Goal: Task Accomplishment & Management: Complete application form

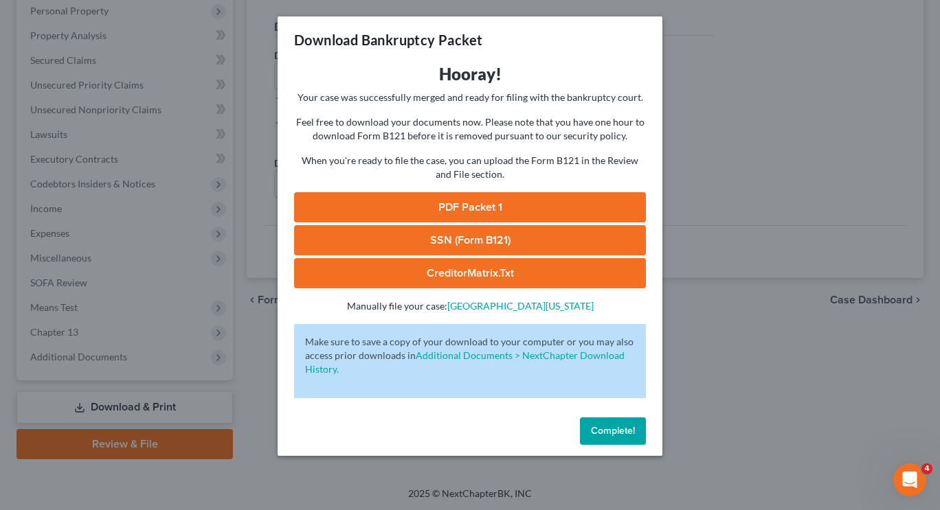
click at [604, 435] on span "Complete!" at bounding box center [613, 431] width 44 height 12
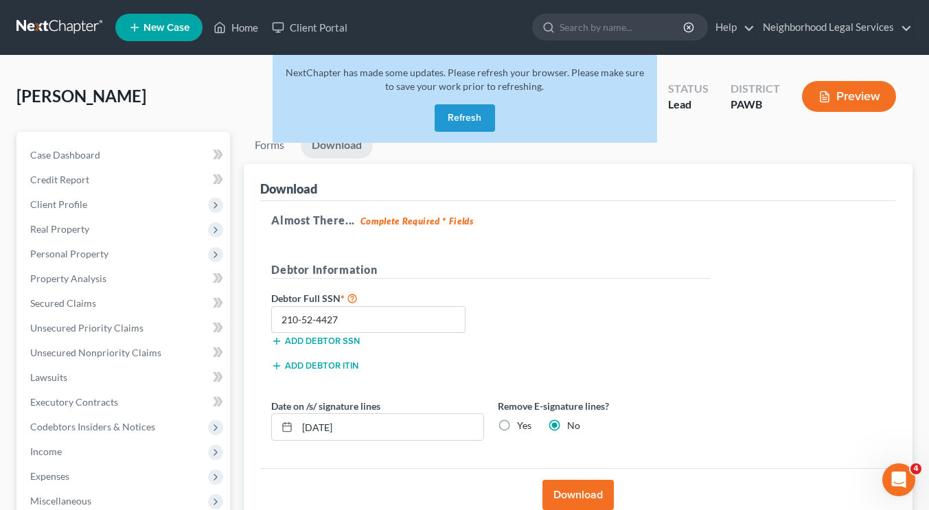
click at [450, 122] on button "Refresh" at bounding box center [465, 117] width 60 height 27
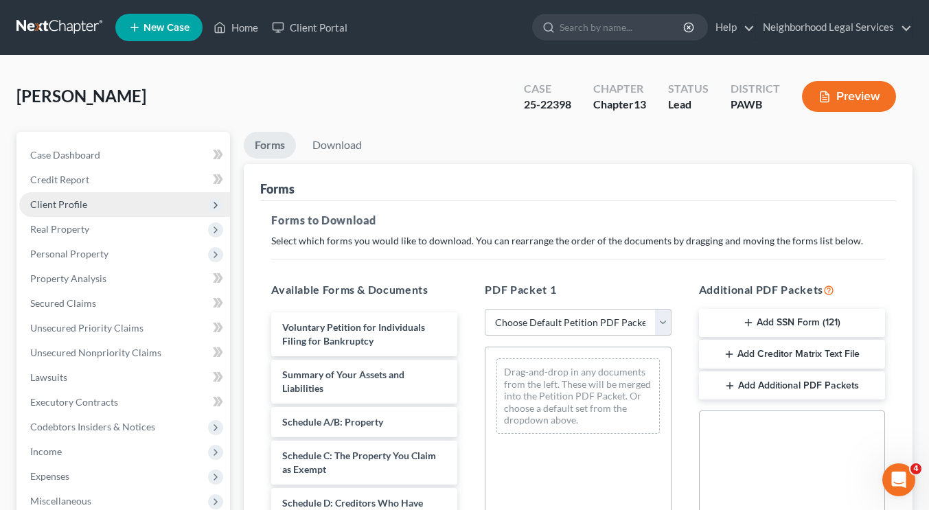
click at [135, 211] on span "Client Profile" at bounding box center [124, 204] width 211 height 25
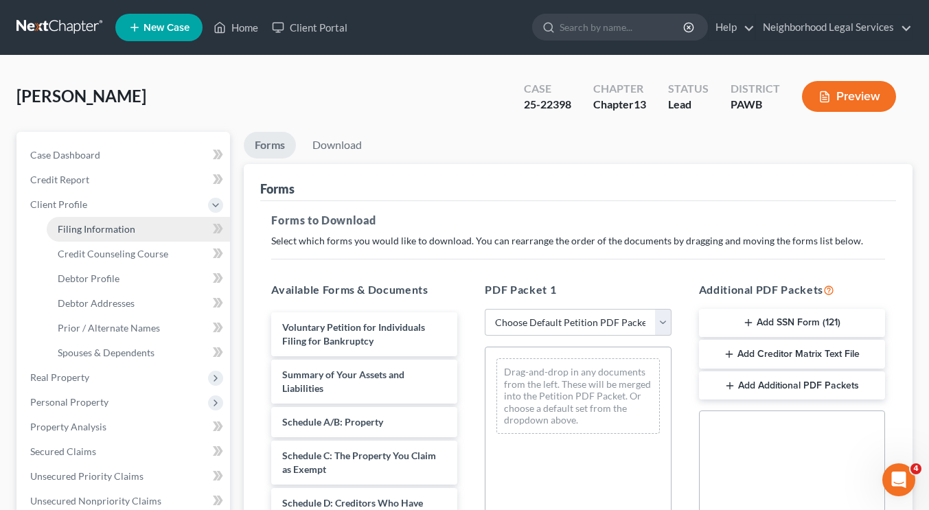
click at [131, 227] on span "Filing Information" at bounding box center [97, 229] width 78 height 12
select select "1"
select select "0"
select select "3"
select select "69"
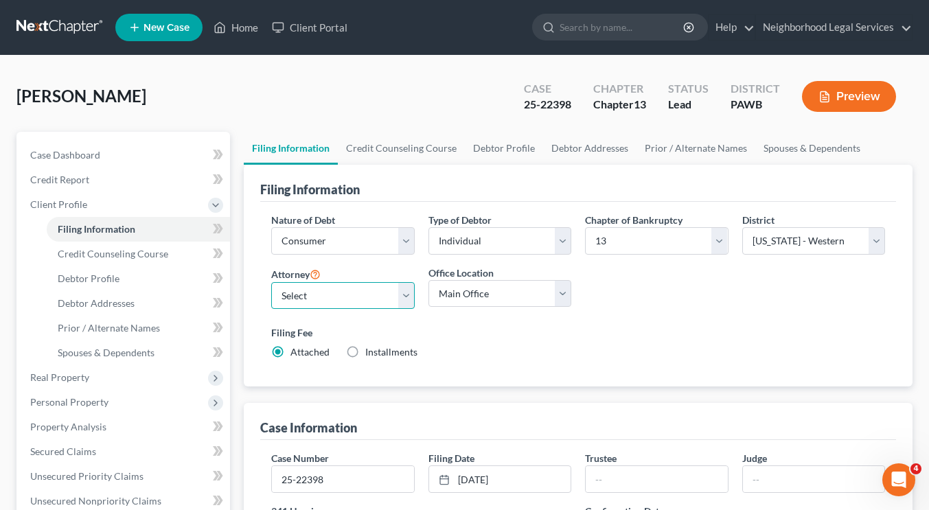
click at [337, 302] on select "Select Catherine T. Martin - PAWB William Creighton - PAWB Eileen Yacknin - PAW…" at bounding box center [342, 295] width 143 height 27
click at [588, 315] on div "Nature of Debt Select Business Consumer Other Nature of Business Select Clearin…" at bounding box center [578, 292] width 628 height 158
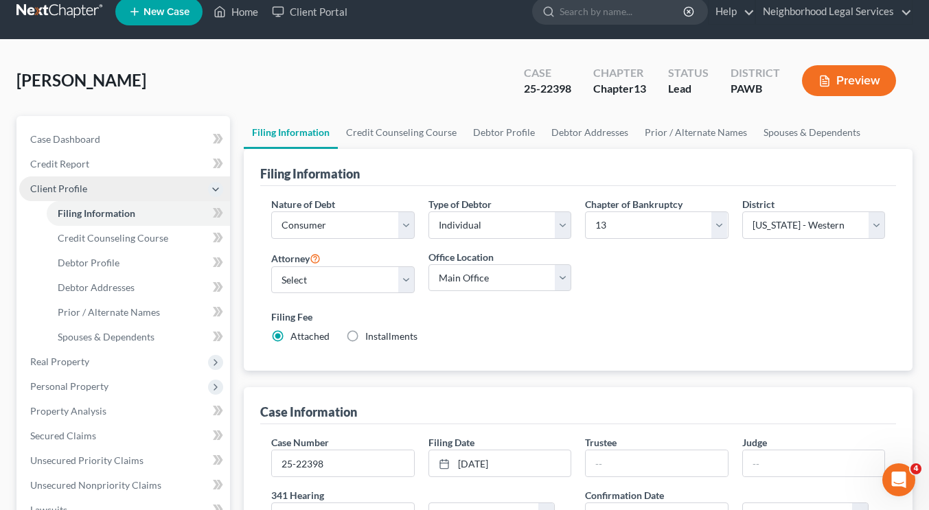
scroll to position [15, 0]
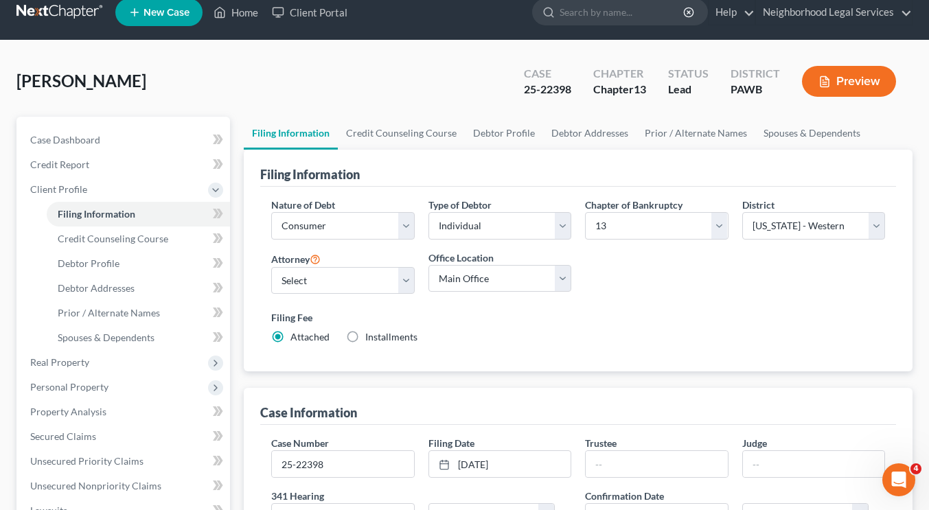
click at [60, 10] on link at bounding box center [60, 12] width 88 height 25
